Goal: Task Accomplishment & Management: Manage account settings

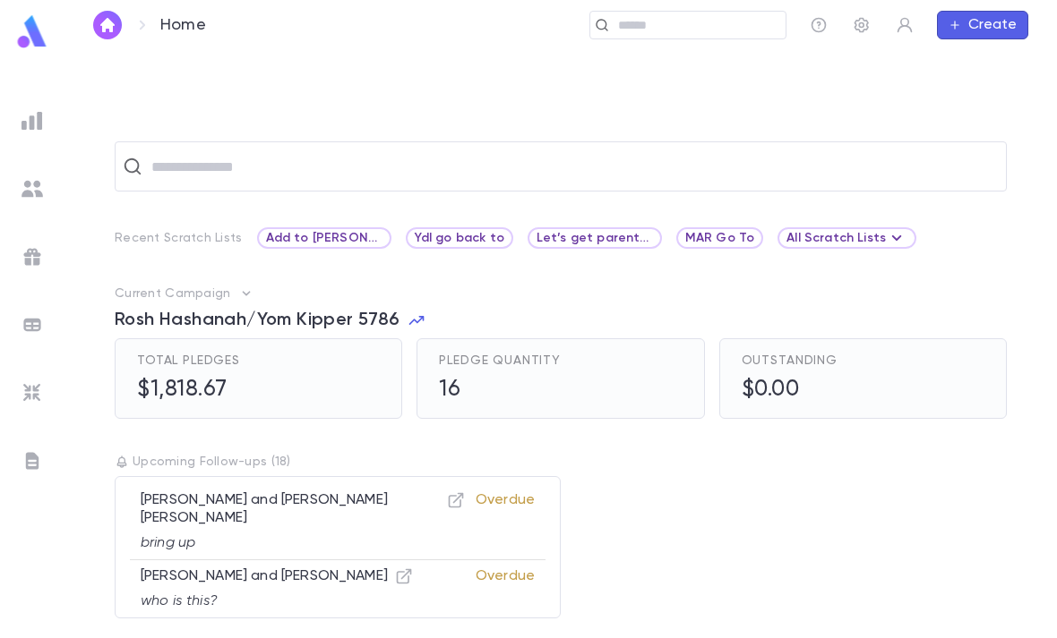
click at [674, 18] on input "text" at bounding box center [696, 25] width 166 height 17
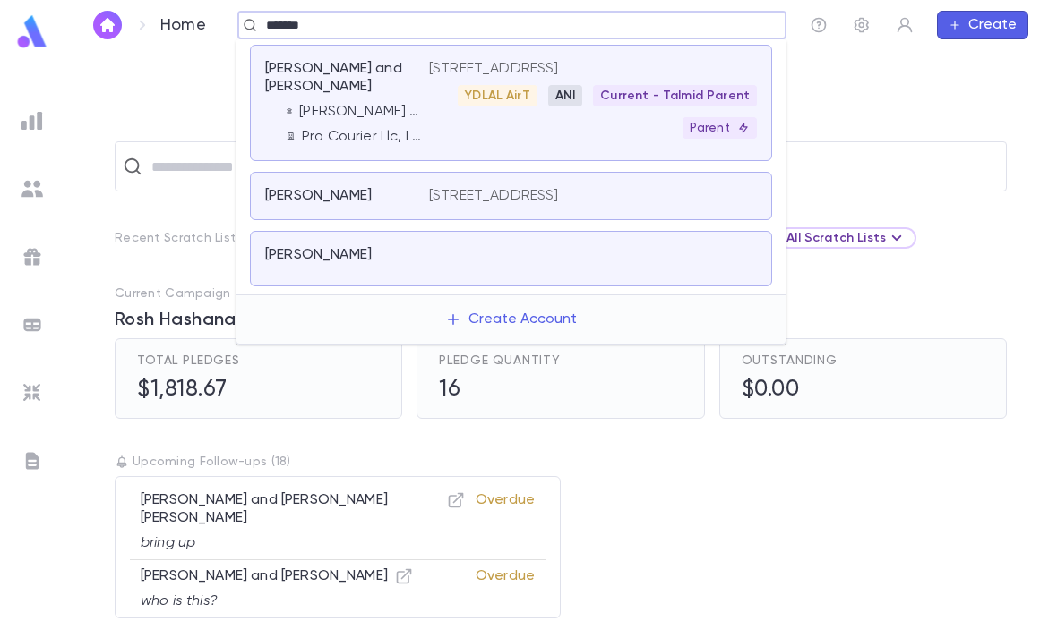
type input "********"
click at [537, 122] on div "YDLAL AirT ANI Current - Talmid Parent Parent" at bounding box center [593, 112] width 328 height 54
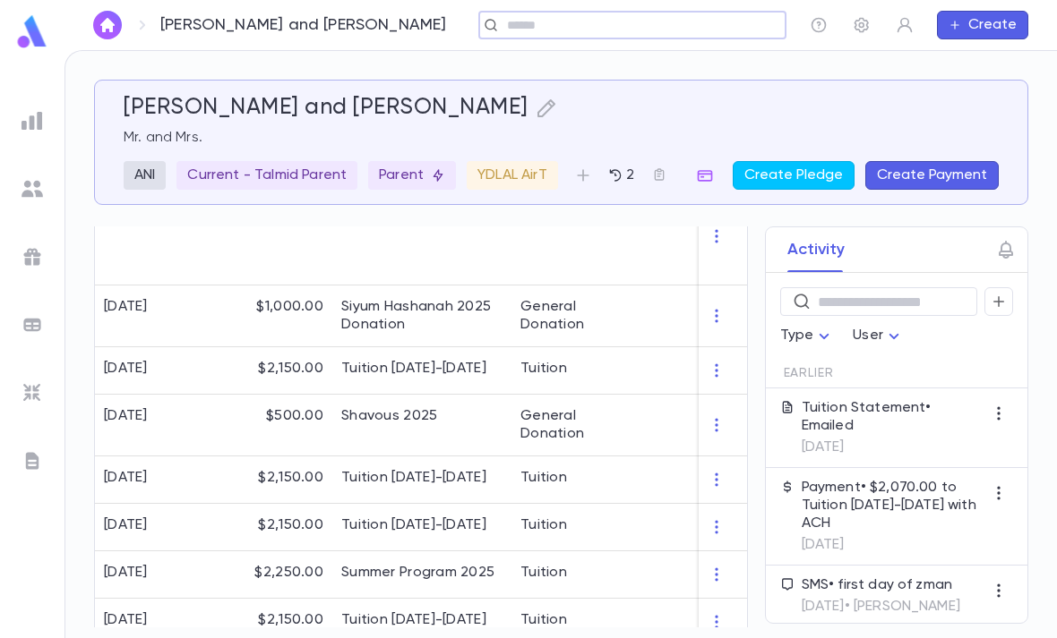
scroll to position [476, 0]
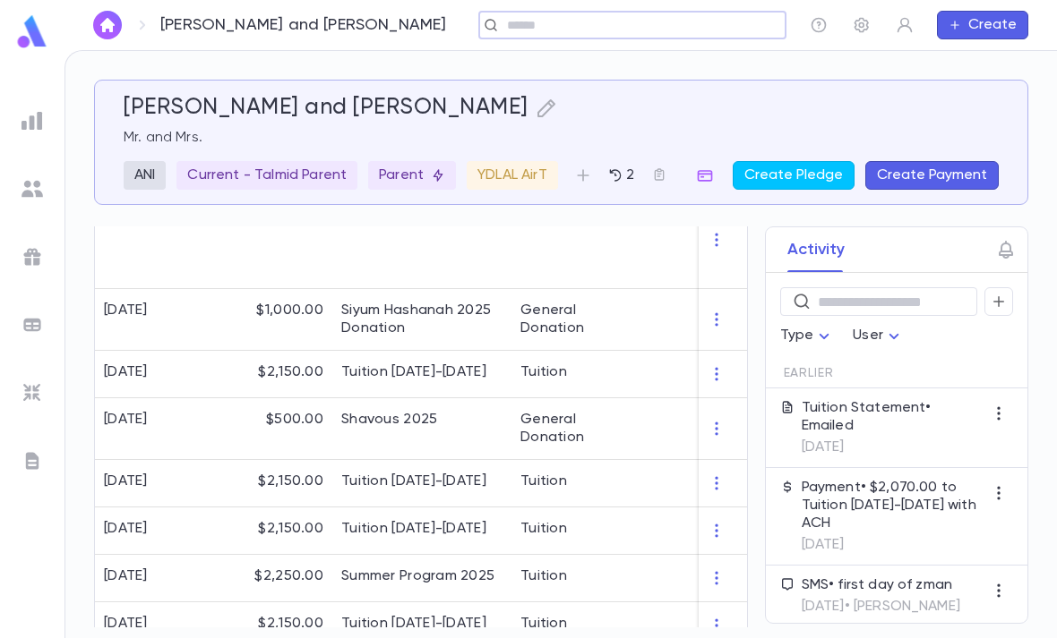
click at [708, 373] on icon "button" at bounding box center [716, 374] width 18 height 18
click at [632, 438] on div at bounding box center [528, 319] width 1057 height 638
click at [635, 436] on div "General Donation" at bounding box center [578, 429] width 116 height 36
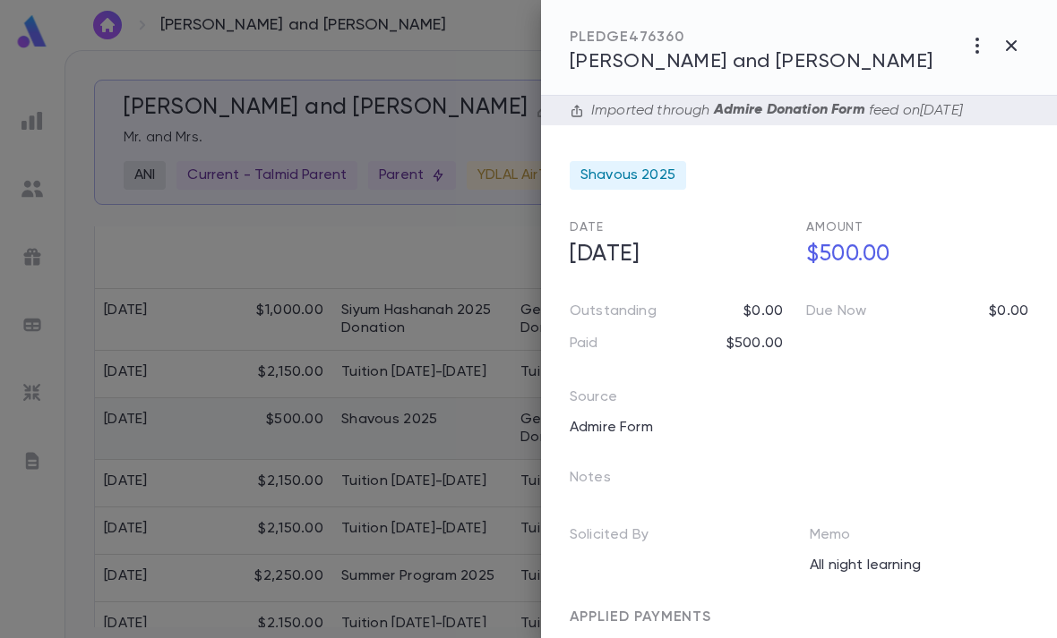
click at [446, 478] on div at bounding box center [528, 319] width 1057 height 638
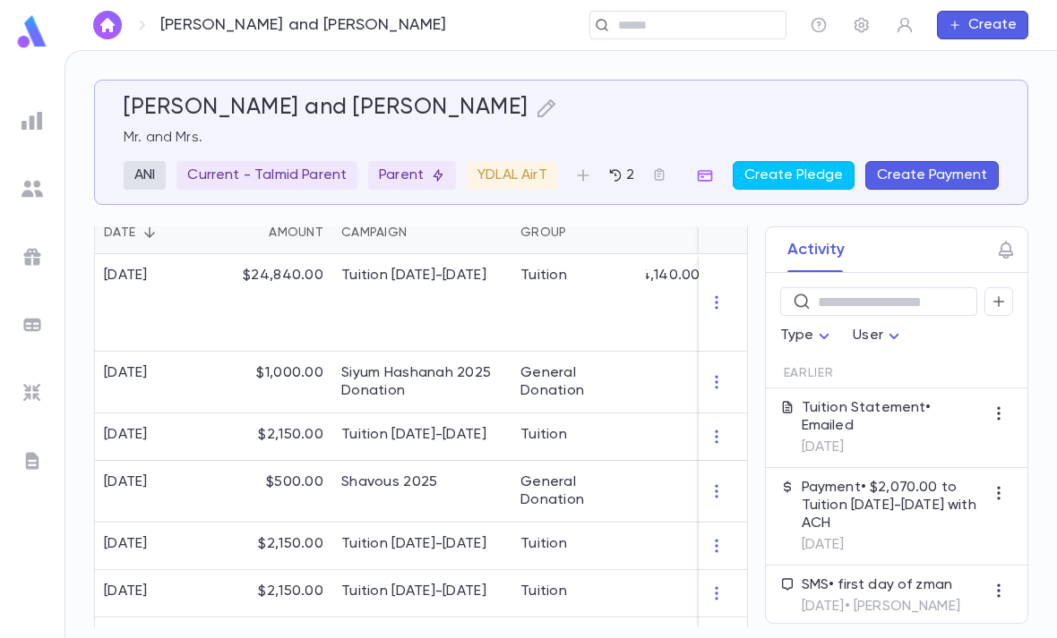
scroll to position [378, 0]
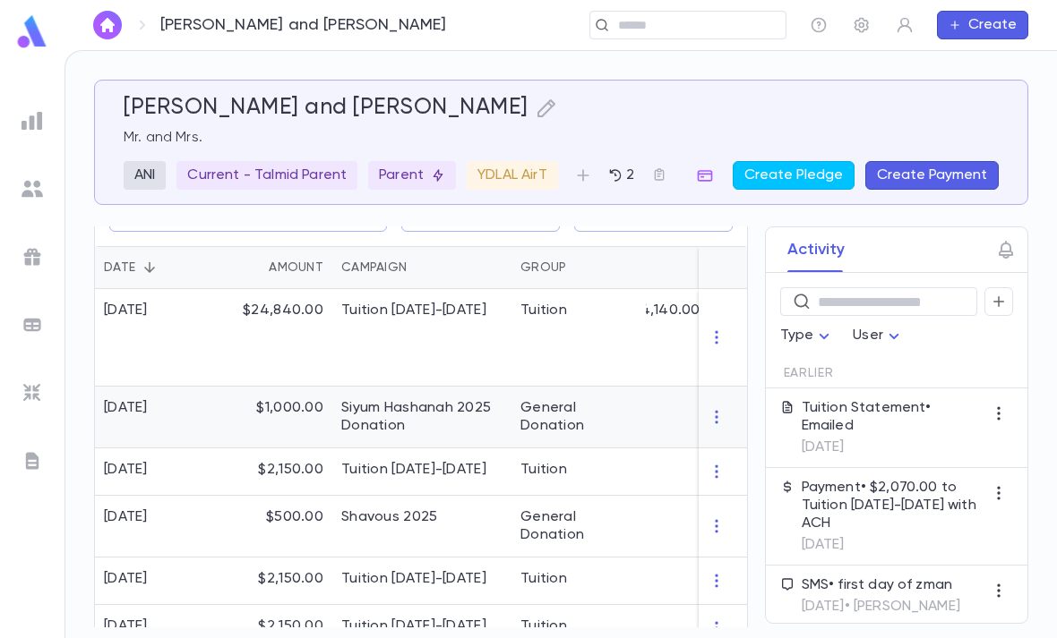
click at [516, 416] on div "General Donation" at bounding box center [578, 418] width 134 height 62
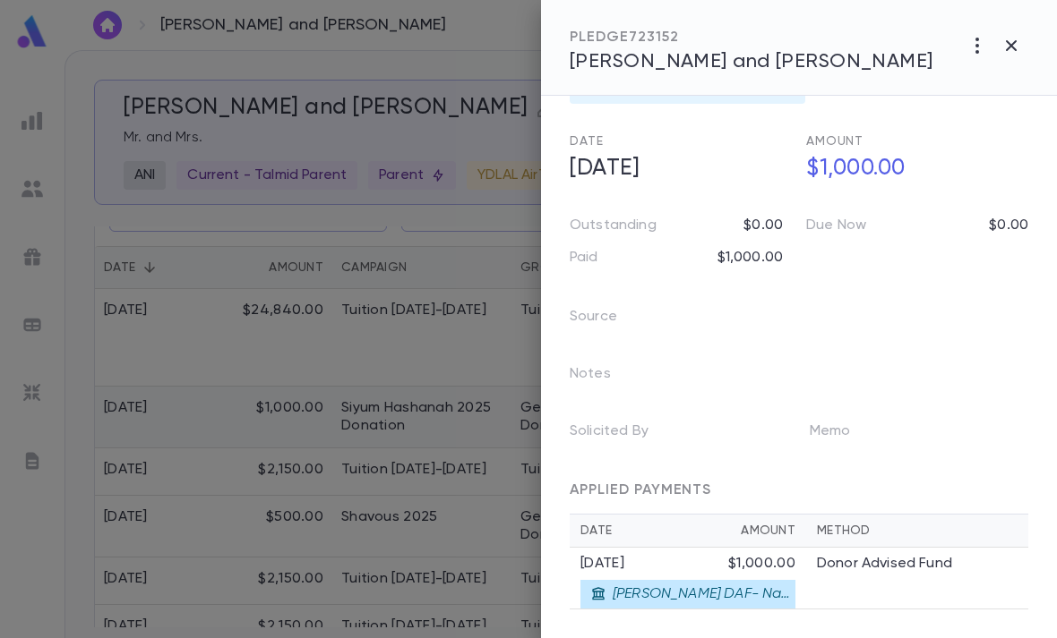
scroll to position [56, 0]
click at [1012, 41] on icon "button" at bounding box center [1010, 45] width 21 height 21
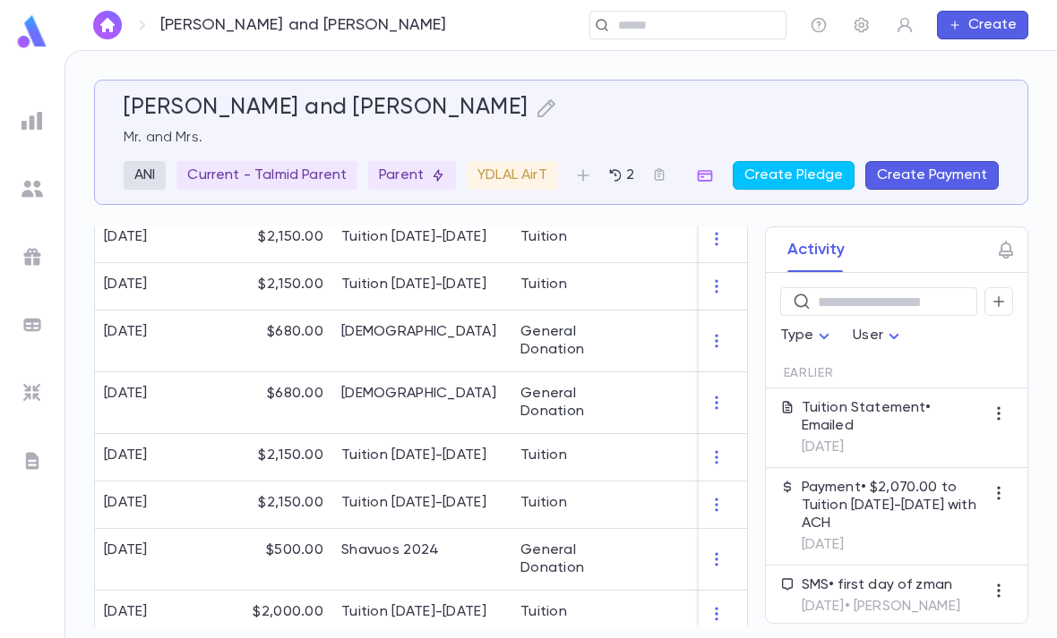
scroll to position [1324, 0]
click at [828, 175] on button "Create Pledge" at bounding box center [794, 175] width 122 height 29
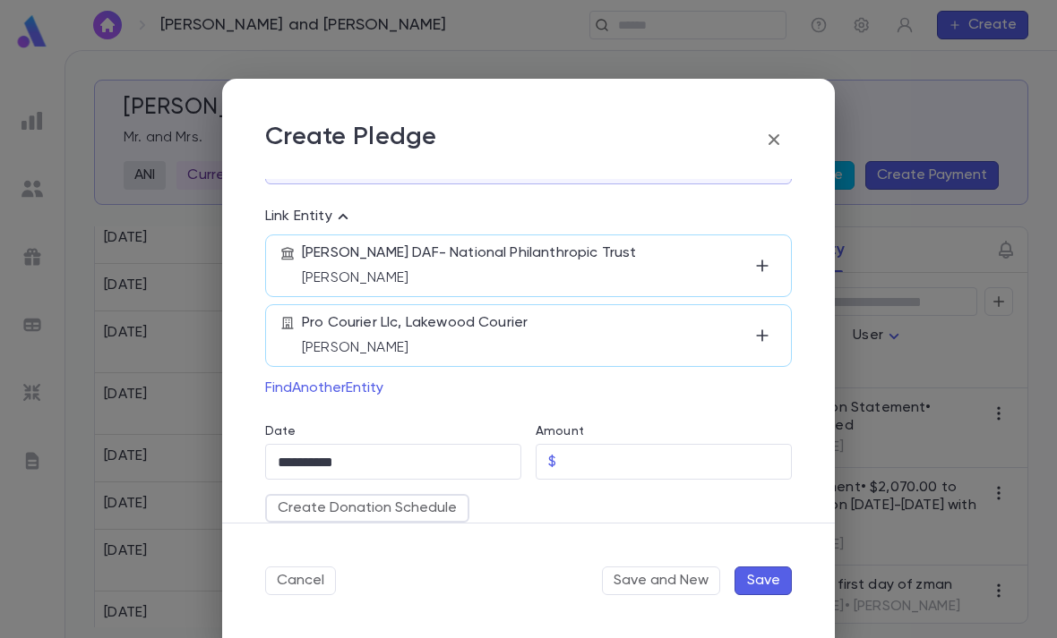
scroll to position [144, 0]
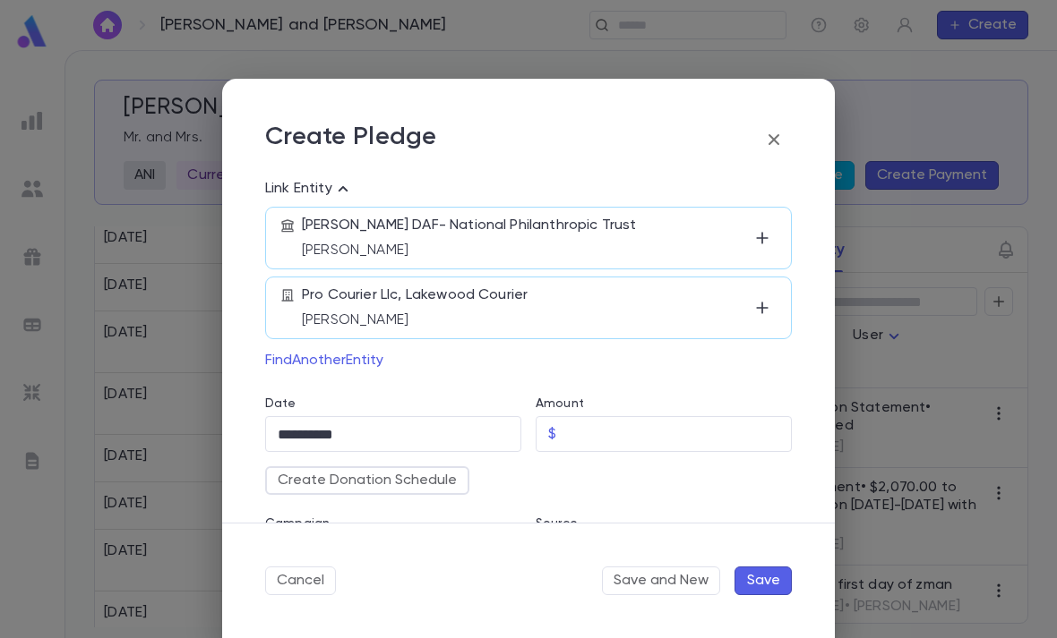
click at [637, 432] on input "Amount" at bounding box center [677, 434] width 228 height 35
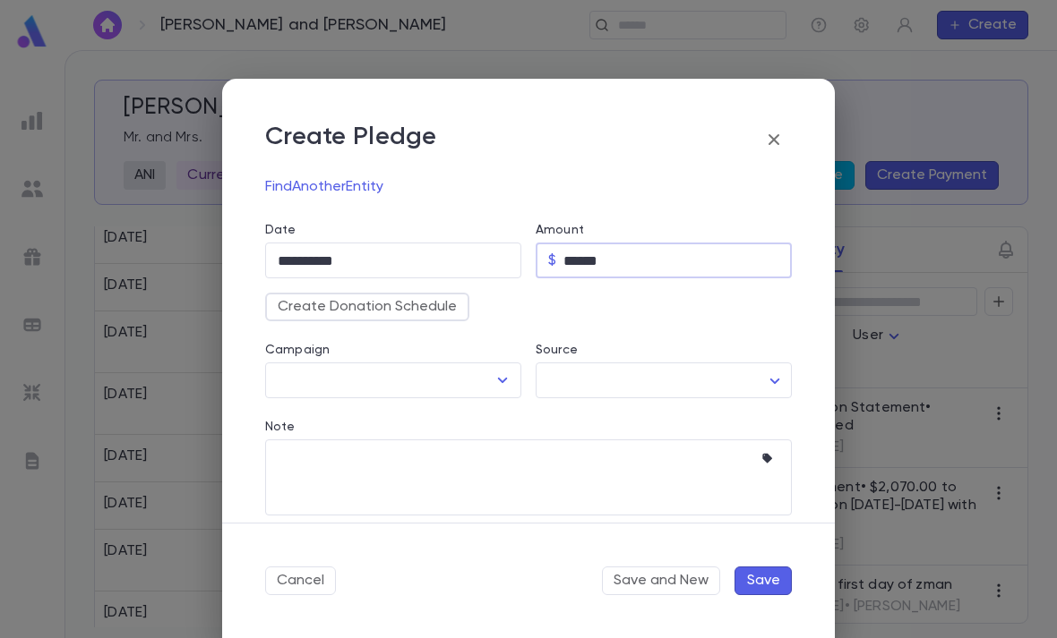
scroll to position [350, 0]
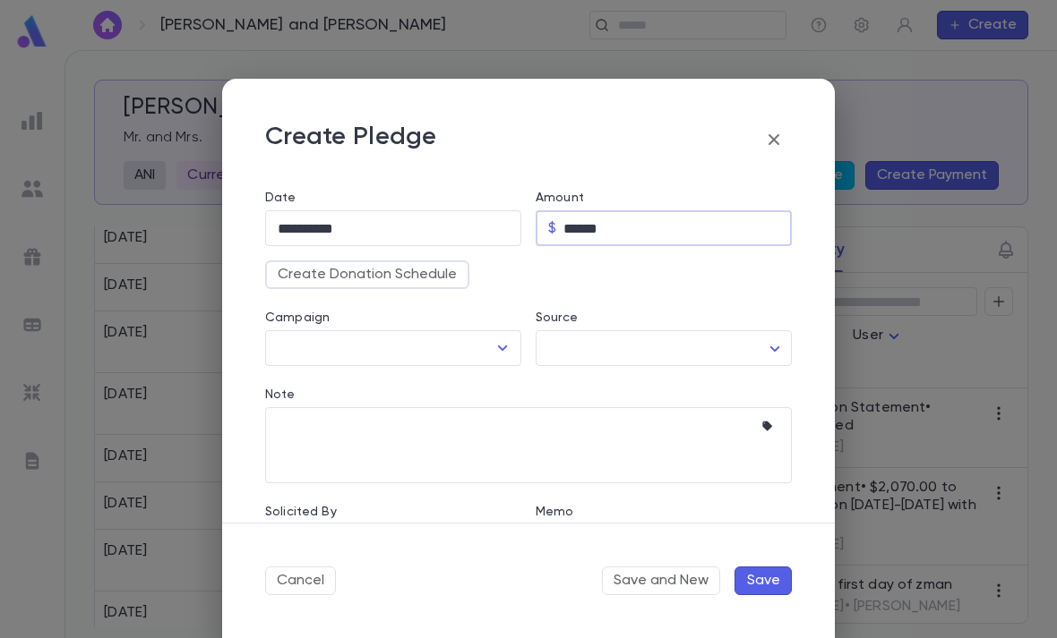
type input "******"
click at [485, 353] on input "Campaign" at bounding box center [379, 348] width 213 height 34
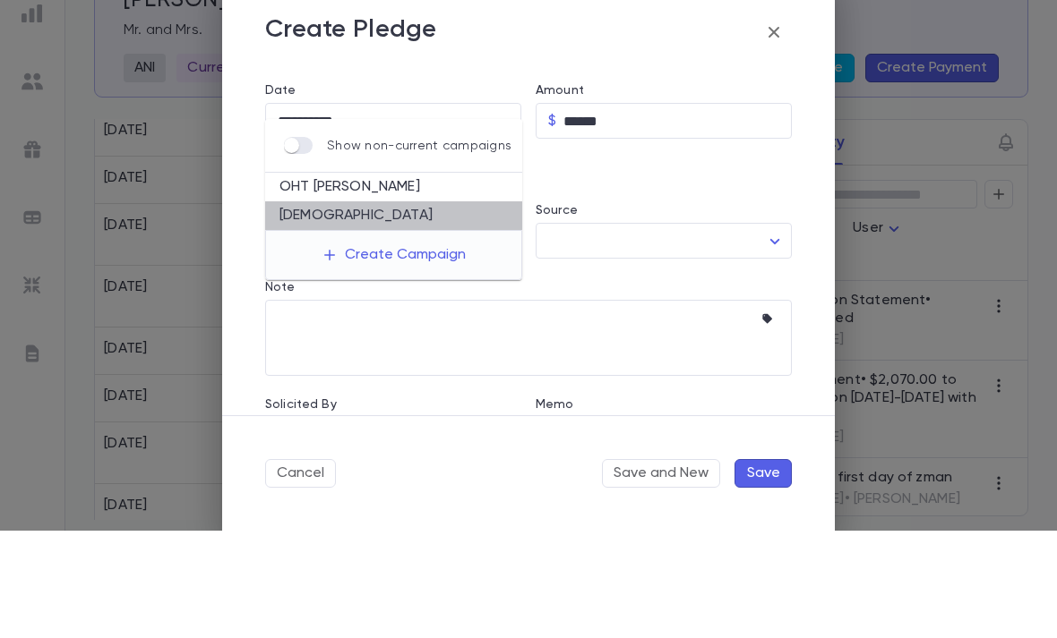
click at [406, 309] on li "[DEMOGRAPHIC_DATA]" at bounding box center [393, 323] width 257 height 29
type input "**********"
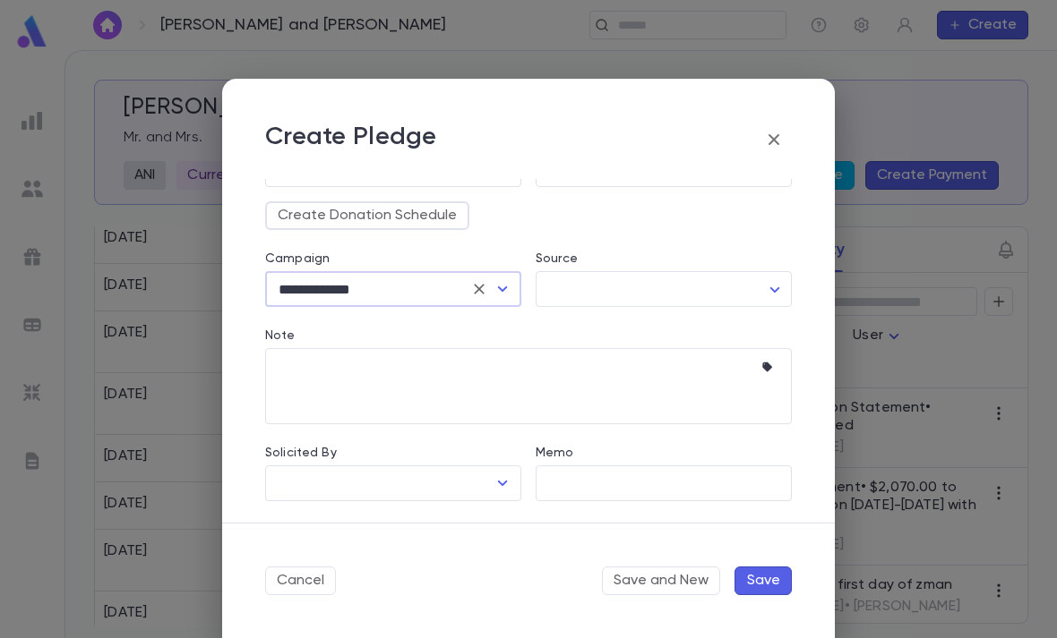
scroll to position [409, 0]
click at [620, 474] on input "Memo" at bounding box center [664, 484] width 256 height 35
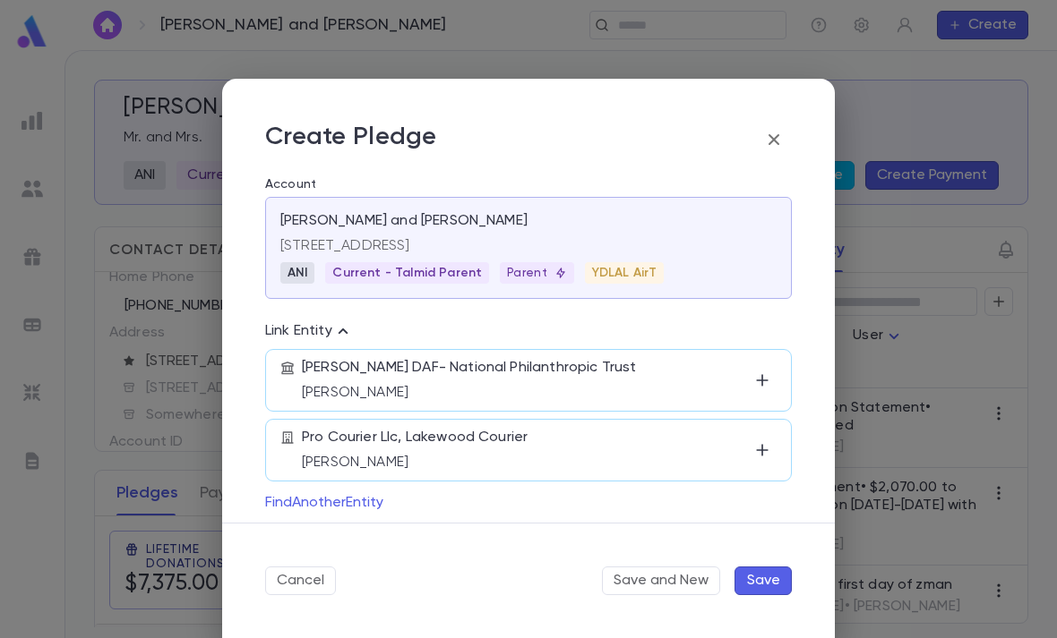
scroll to position [1, 0]
type input "**********"
click at [767, 579] on button "Save" at bounding box center [762, 581] width 57 height 29
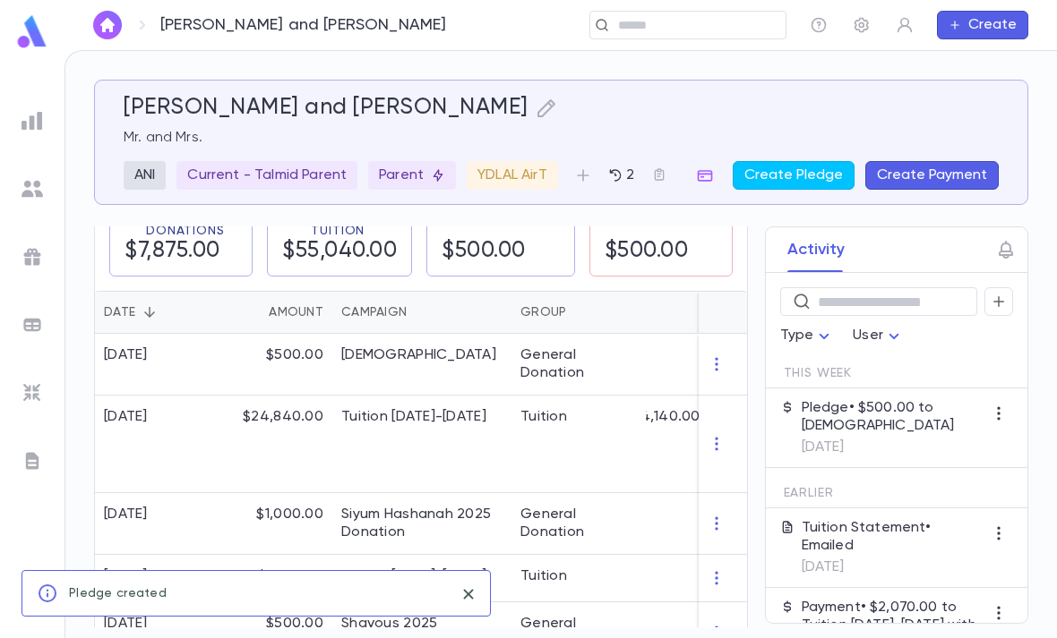
scroll to position [333, 0]
click at [715, 515] on icon "button" at bounding box center [716, 524] width 18 height 18
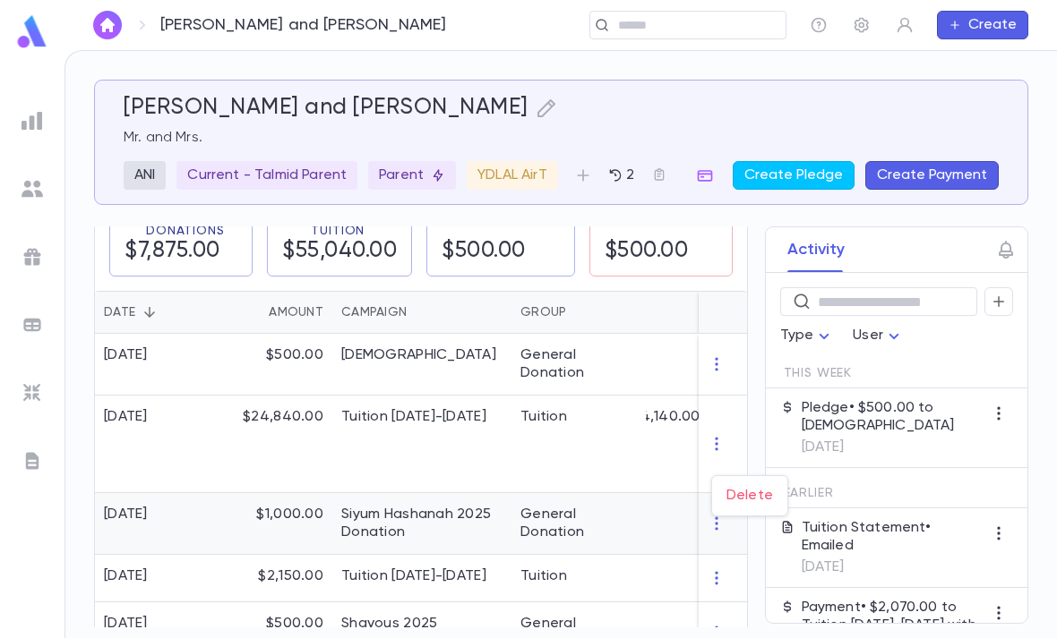
click at [719, 321] on div at bounding box center [528, 319] width 1057 height 638
click at [721, 356] on icon "button" at bounding box center [716, 365] width 18 height 18
click at [633, 317] on div at bounding box center [528, 319] width 1057 height 638
click at [636, 347] on div "General Donation" at bounding box center [578, 365] width 116 height 36
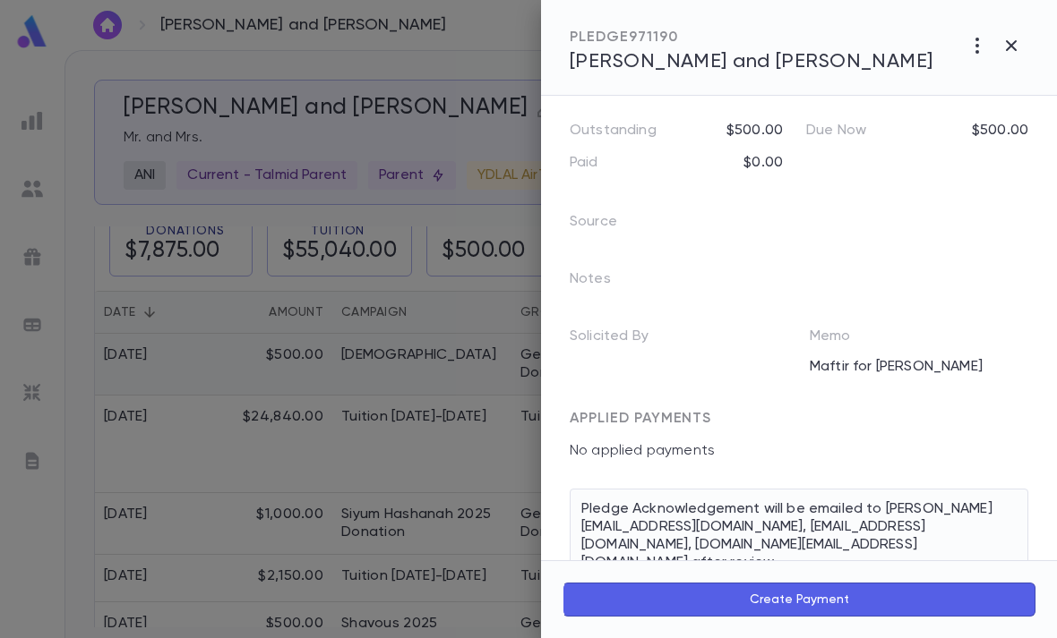
click at [960, 47] on button "button" at bounding box center [977, 46] width 34 height 34
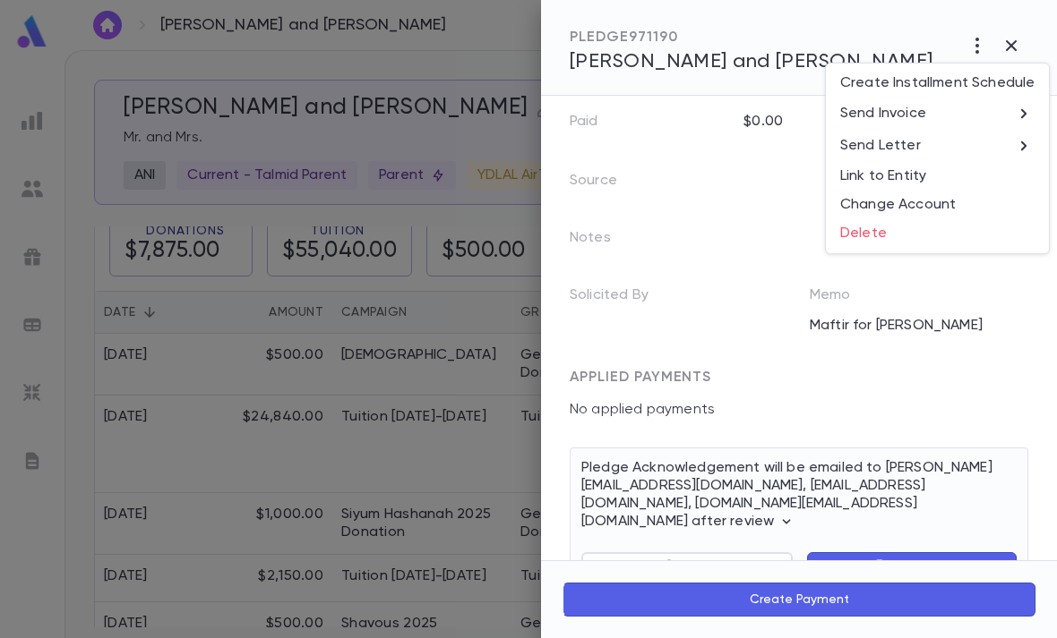
scroll to position [193, 0]
click at [966, 115] on li "Send Invoice" at bounding box center [937, 114] width 223 height 32
click at [1030, 111] on li "Email" at bounding box center [1012, 115] width 63 height 32
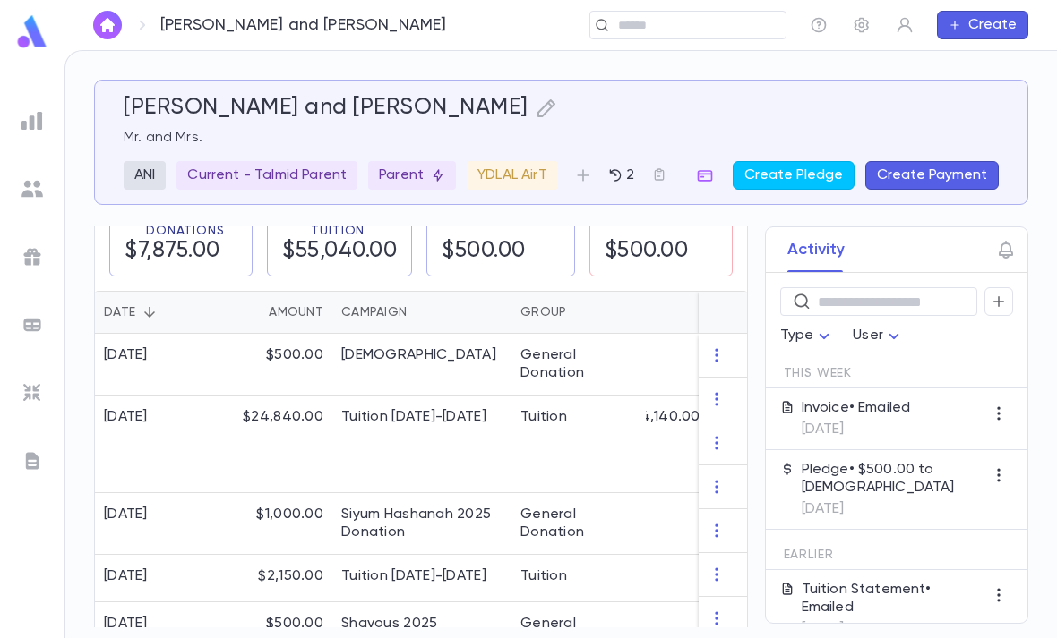
scroll to position [0, 0]
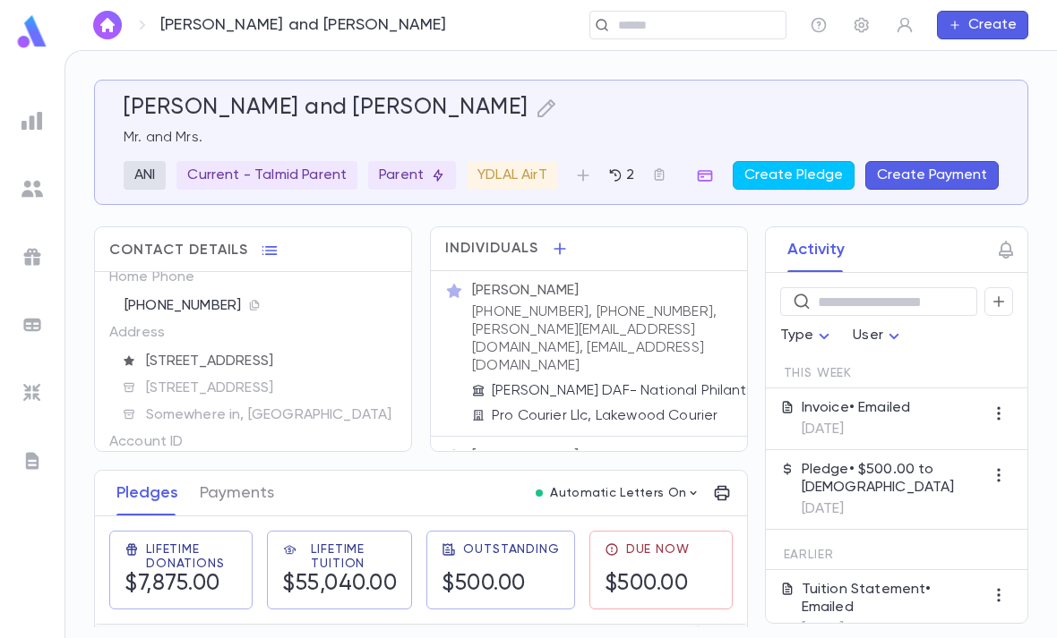
click at [850, 399] on div "Invoice • Emailed [DATE]" at bounding box center [855, 418] width 109 height 39
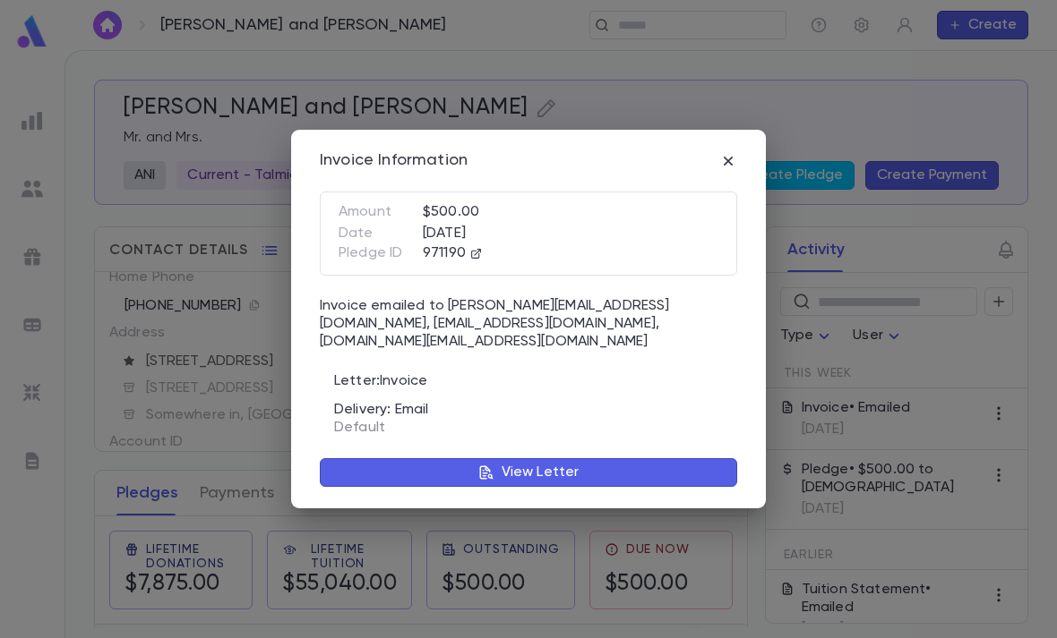
click at [501, 458] on button "View Letter" at bounding box center [528, 472] width 417 height 29
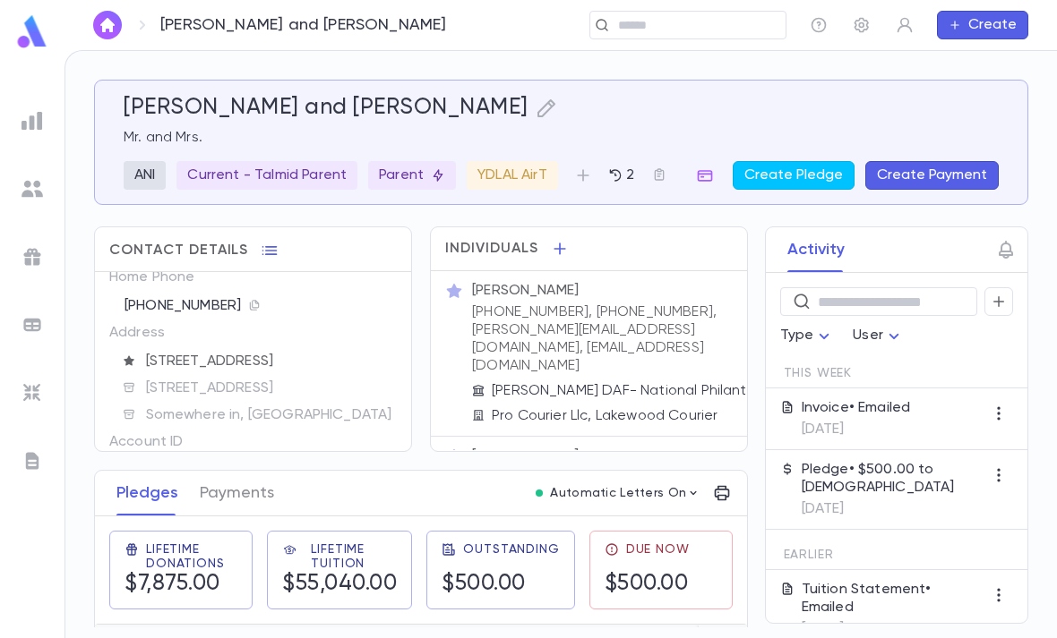
click at [837, 421] on p "[DATE]" at bounding box center [855, 430] width 109 height 18
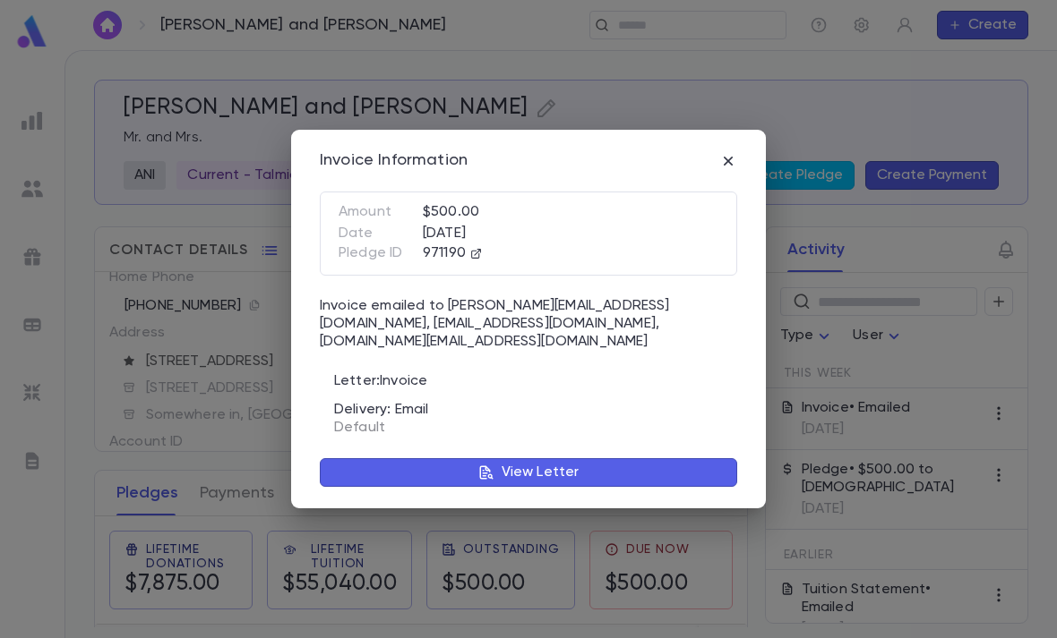
click at [519, 471] on p "View Letter" at bounding box center [540, 473] width 78 height 18
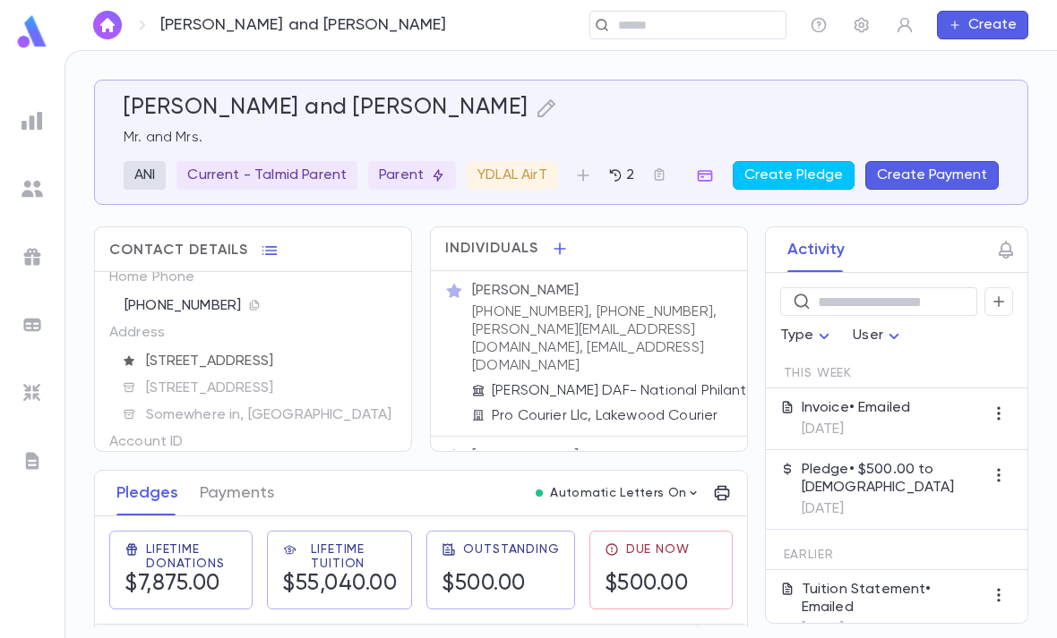
scroll to position [0, 400]
click at [33, 395] on img at bounding box center [31, 392] width 21 height 21
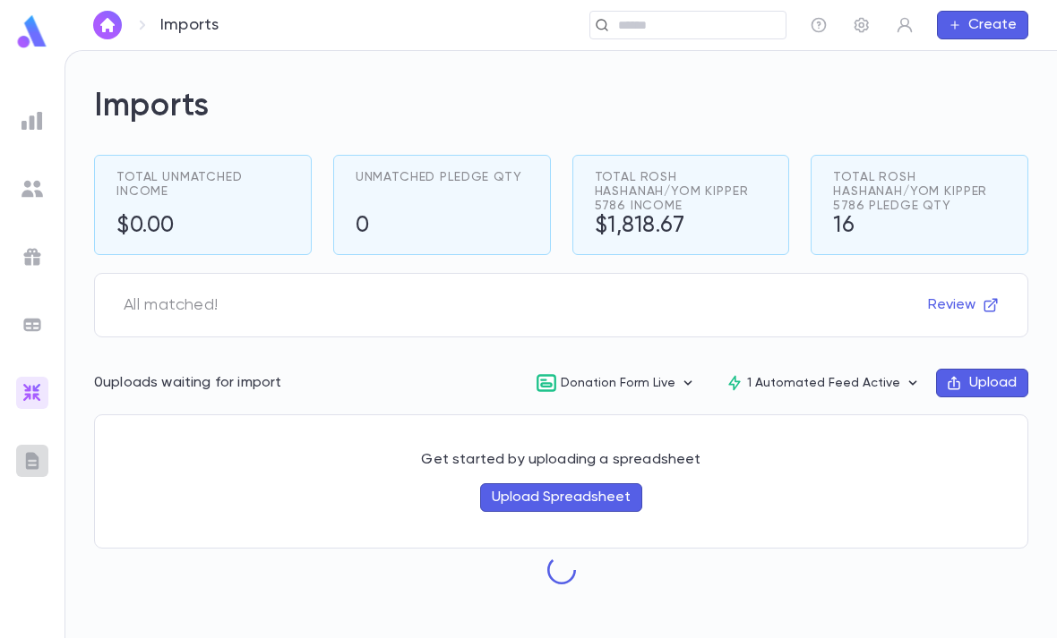
click at [34, 455] on img at bounding box center [31, 460] width 21 height 21
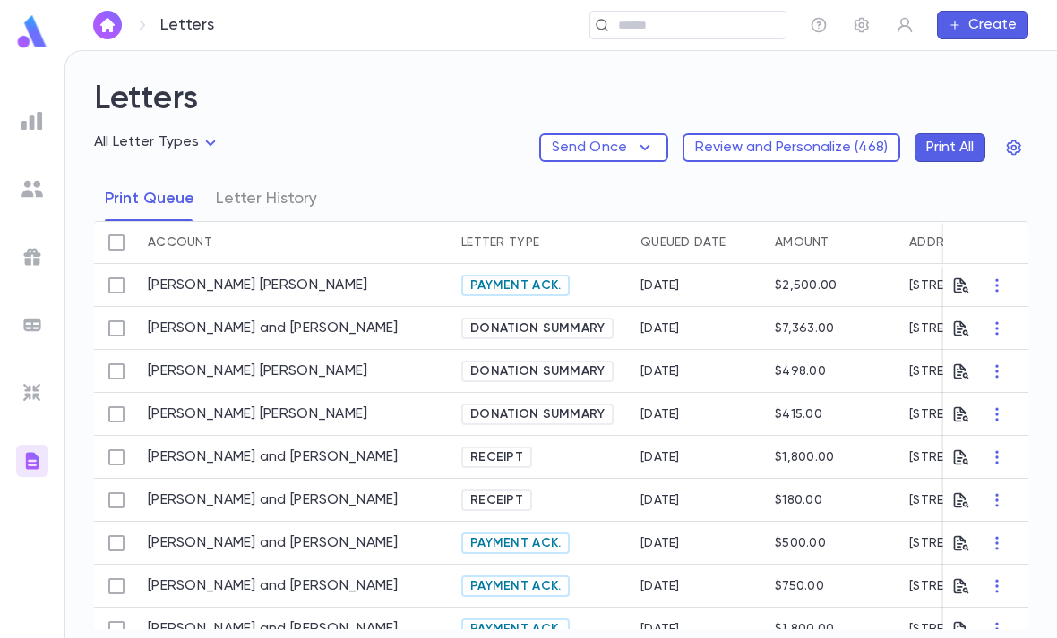
click at [264, 176] on button "Letter History" at bounding box center [266, 198] width 101 height 45
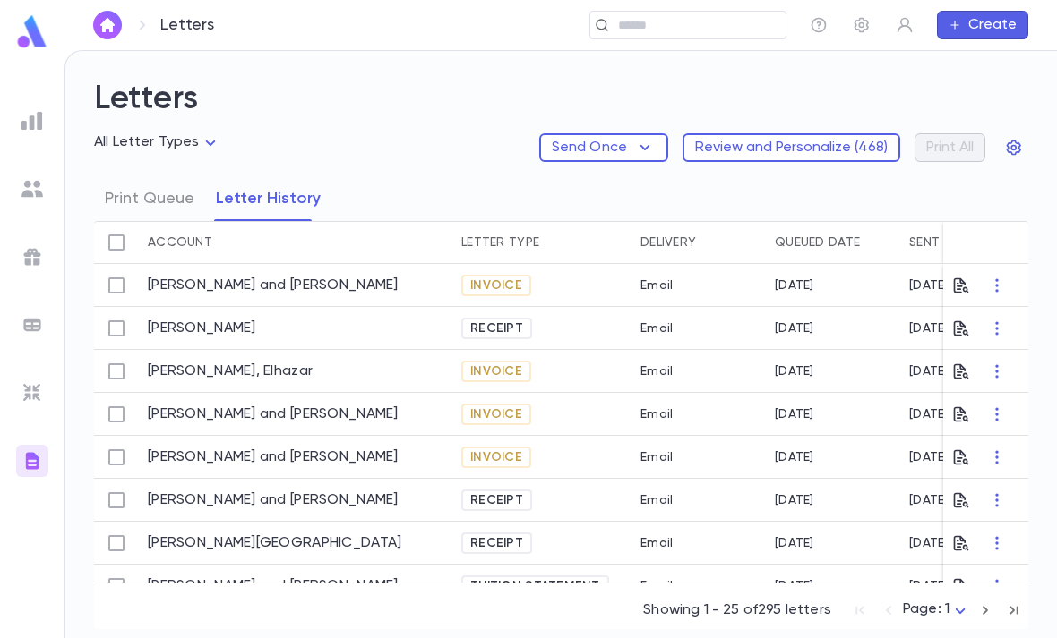
click at [964, 277] on icon "button" at bounding box center [961, 286] width 18 height 18
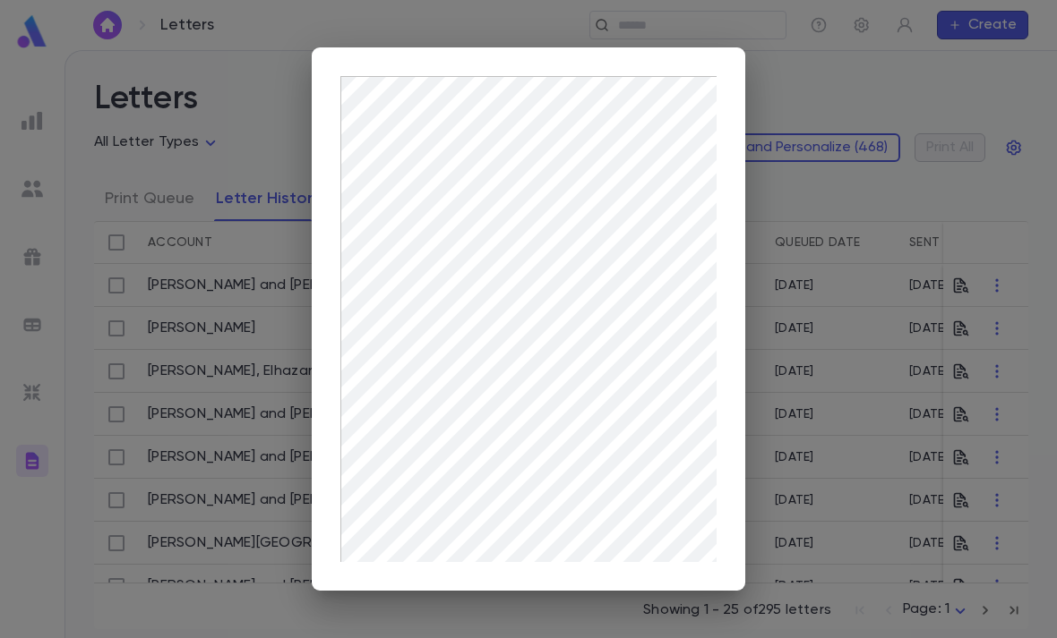
click at [834, 449] on div at bounding box center [528, 319] width 1057 height 638
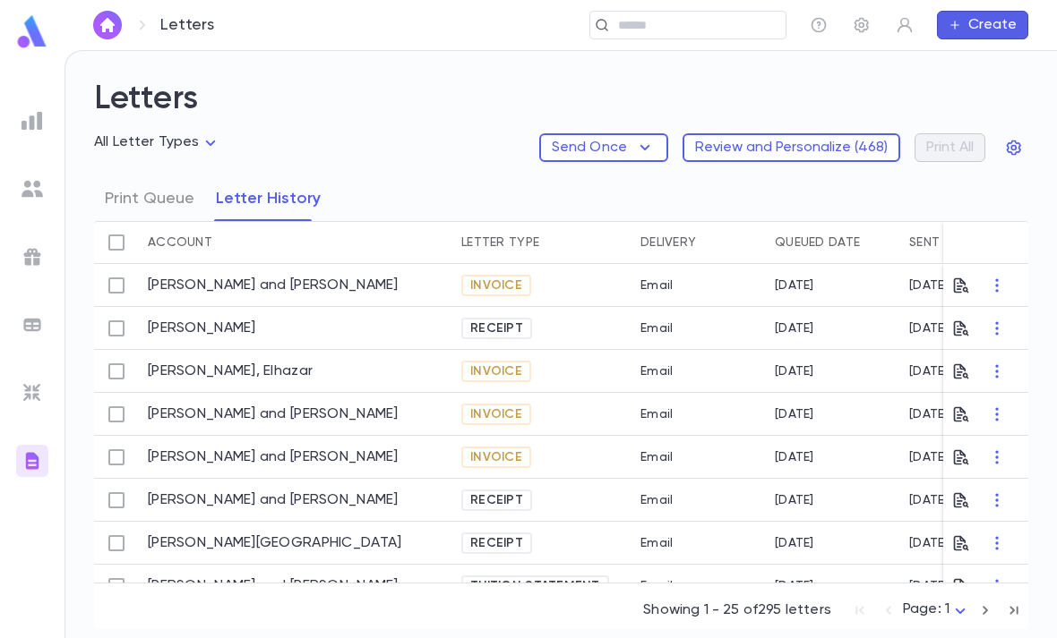
click at [230, 277] on link "[PERSON_NAME] and [PERSON_NAME]" at bounding box center [273, 286] width 251 height 18
click at [495, 279] on span "Invoice" at bounding box center [496, 286] width 66 height 14
click at [484, 279] on span "Invoice" at bounding box center [496, 286] width 66 height 14
click at [997, 277] on icon "button" at bounding box center [997, 286] width 18 height 18
click at [1006, 257] on li "Print" at bounding box center [1012, 263] width 63 height 29
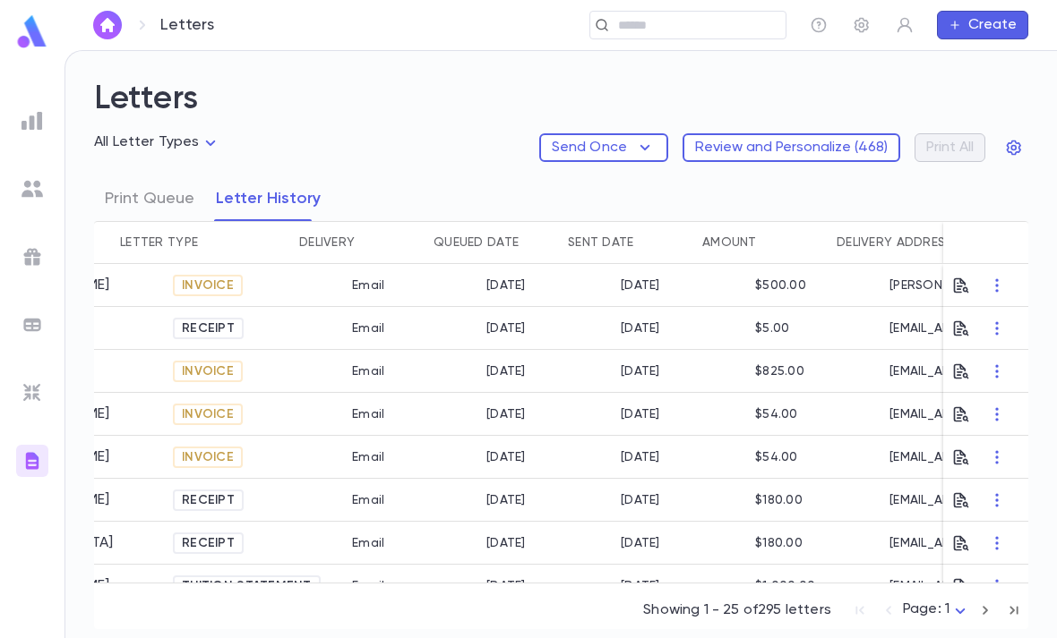
scroll to position [0, 288]
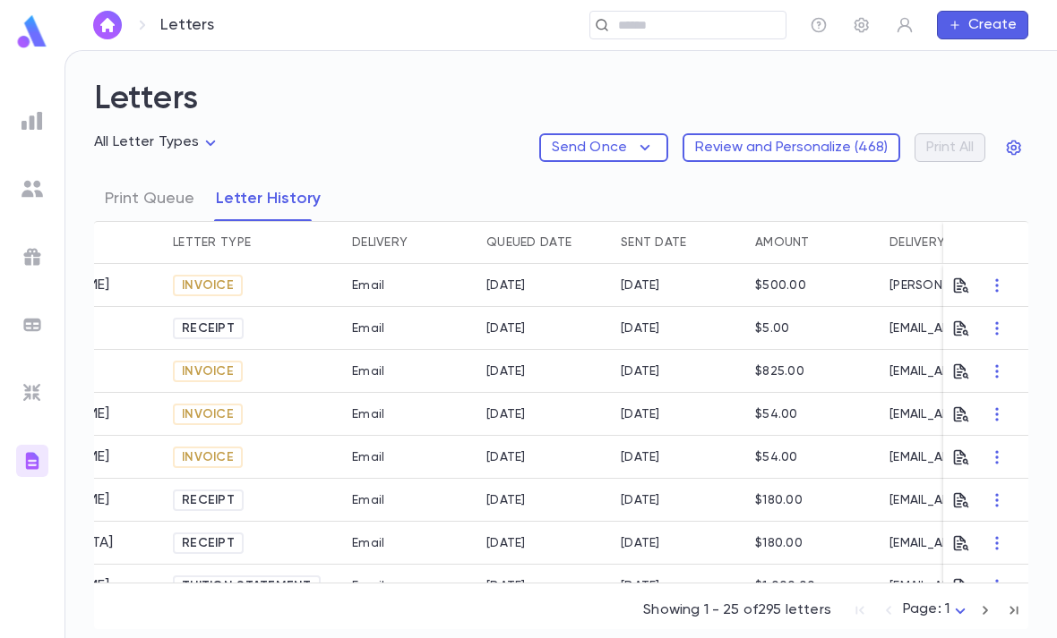
click at [1002, 277] on icon "button" at bounding box center [997, 286] width 18 height 18
click at [1022, 256] on li "Print" at bounding box center [1012, 263] width 63 height 29
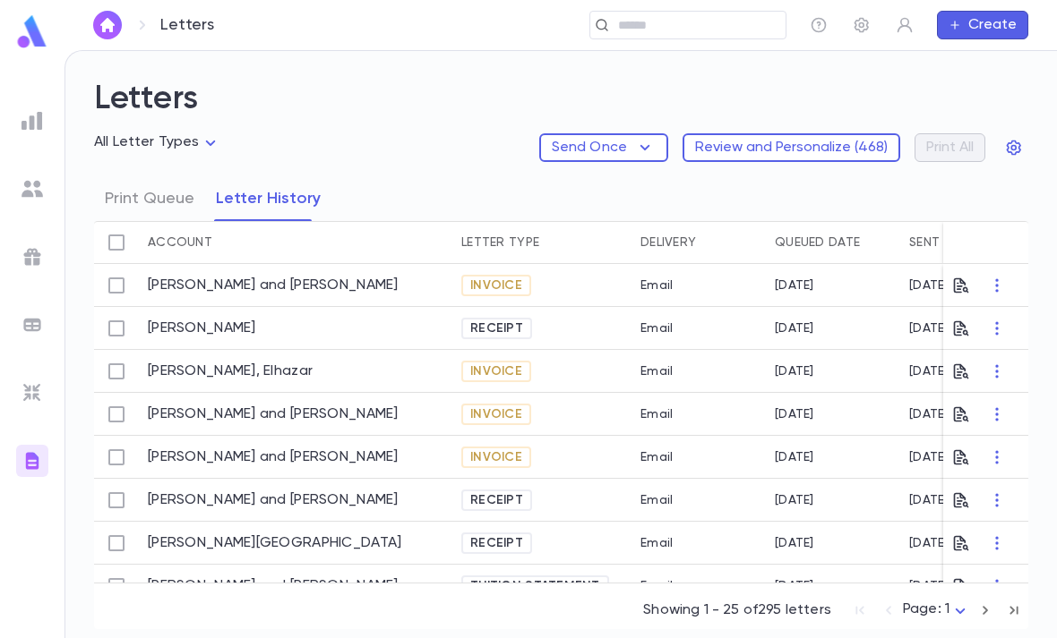
scroll to position [0, 0]
click at [994, 277] on icon "button" at bounding box center [997, 286] width 18 height 18
click at [151, 192] on div at bounding box center [528, 319] width 1057 height 638
click at [159, 192] on button "Print Queue" at bounding box center [150, 198] width 90 height 45
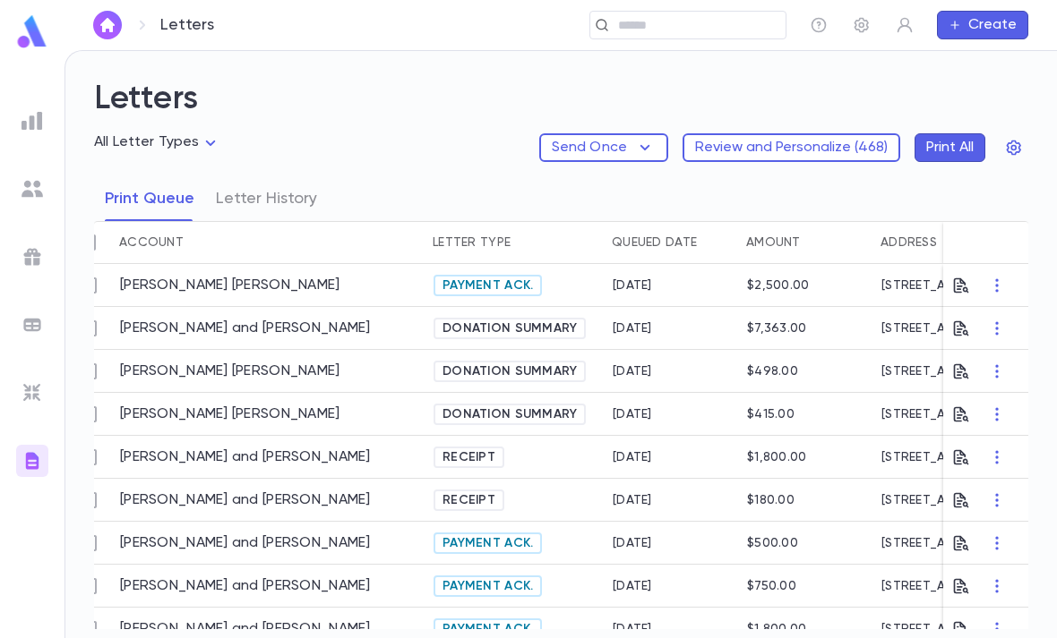
scroll to position [0, 29]
click at [296, 190] on button "Letter History" at bounding box center [266, 198] width 101 height 45
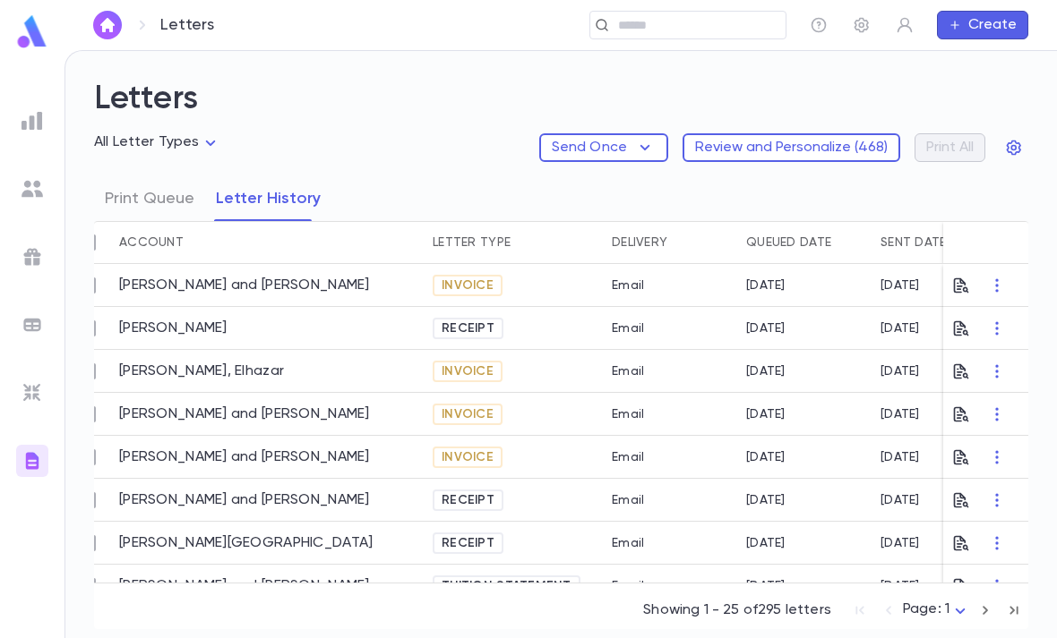
click at [960, 271] on button "button" at bounding box center [961, 285] width 18 height 29
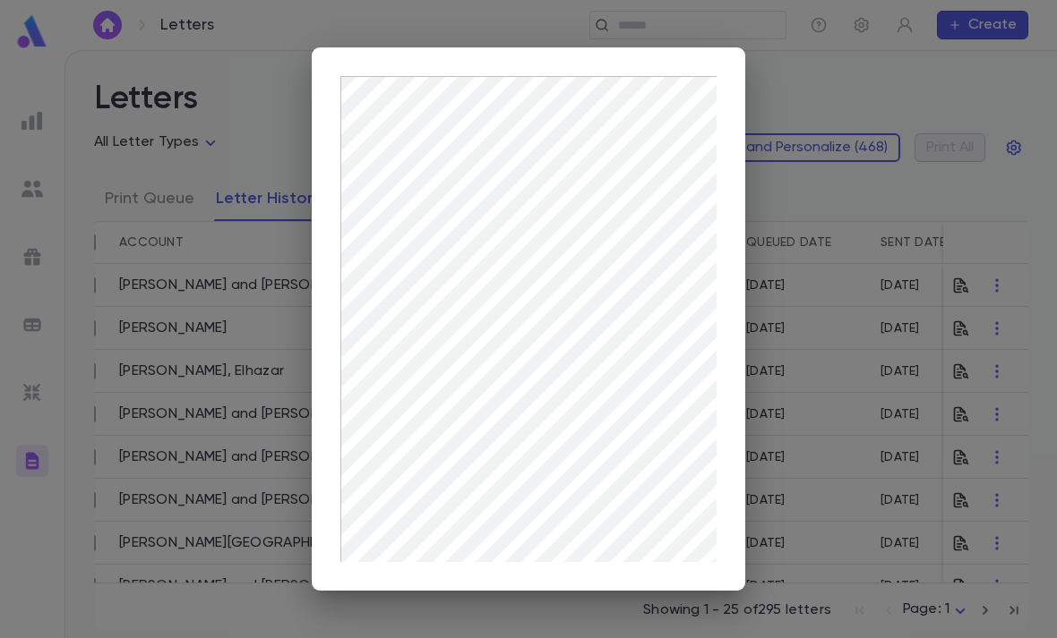
click at [892, 69] on div at bounding box center [528, 319] width 1057 height 638
